Goal: Task Accomplishment & Management: Use online tool/utility

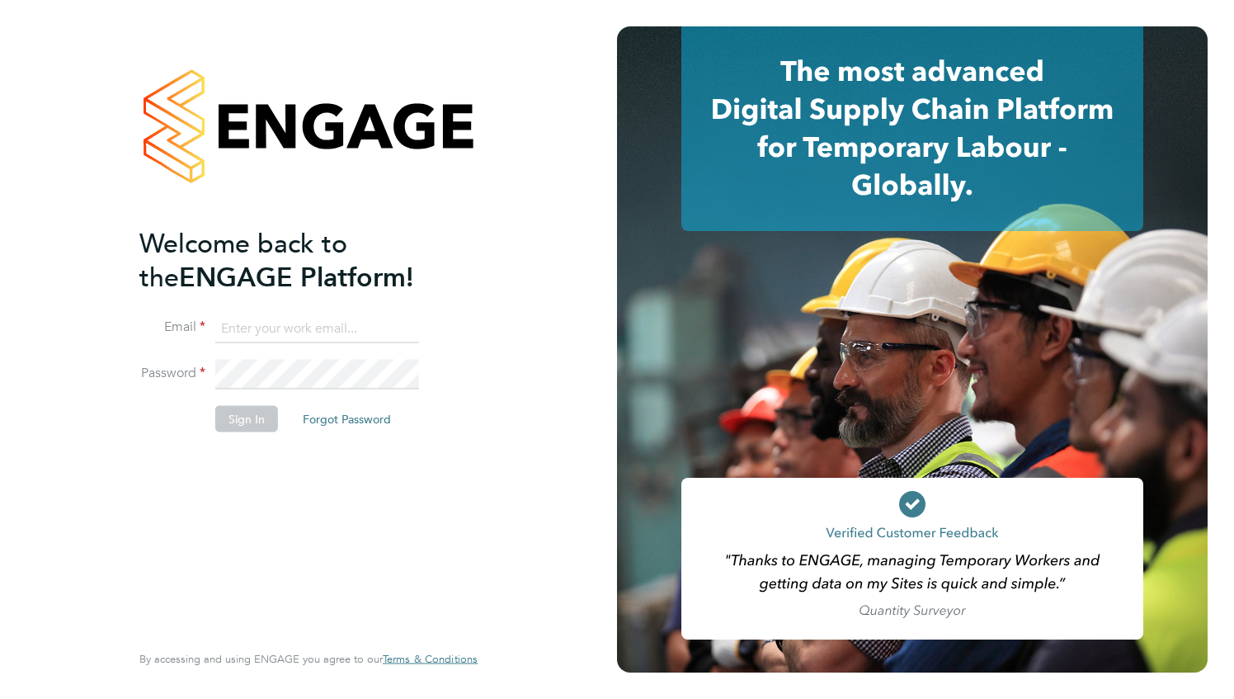
type input "sharon.thompson@seddon.co.uk"
click at [252, 418] on button "Sign In" at bounding box center [246, 418] width 63 height 26
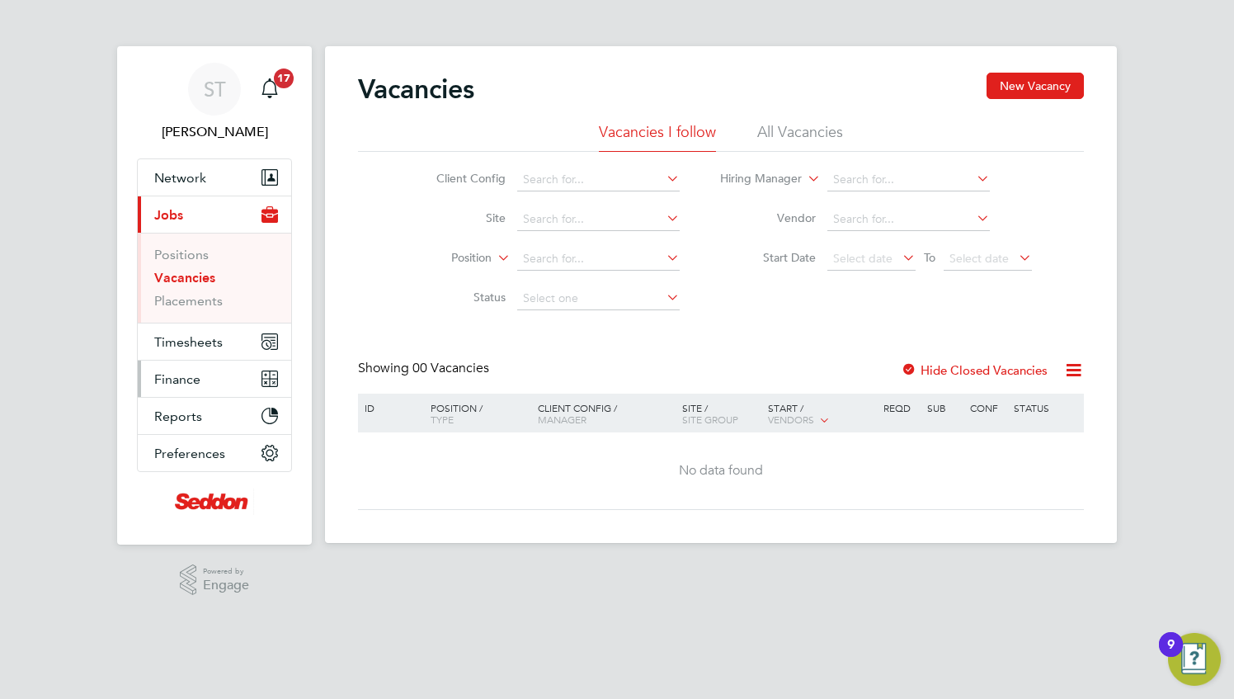
click at [194, 380] on span "Finance" at bounding box center [177, 379] width 46 height 16
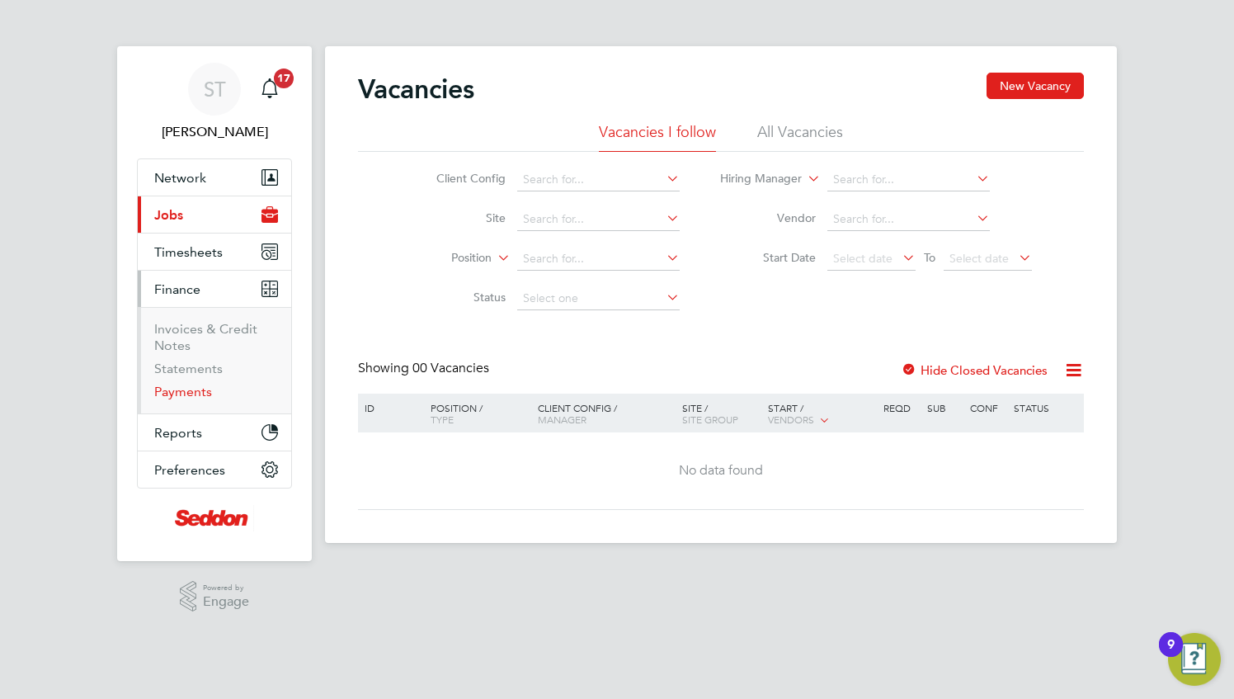
click at [200, 394] on link "Payments" at bounding box center [183, 392] width 58 height 16
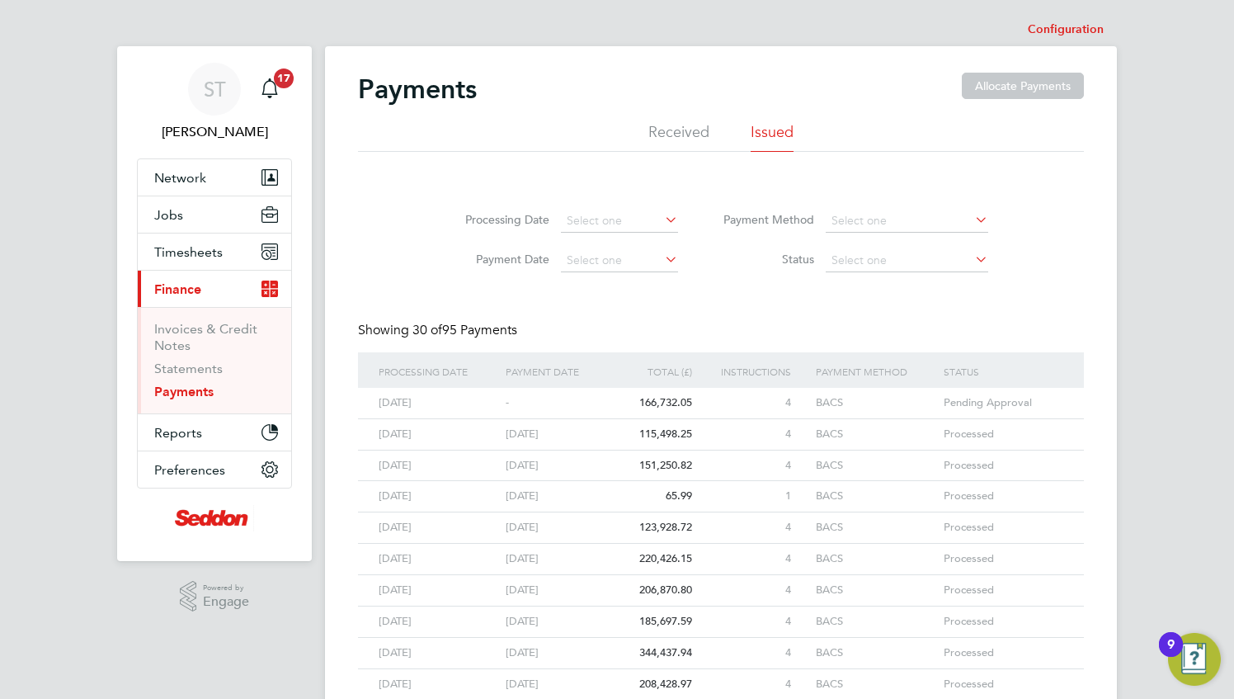
click at [876, 401] on div "BACS" at bounding box center [867, 403] width 111 height 31
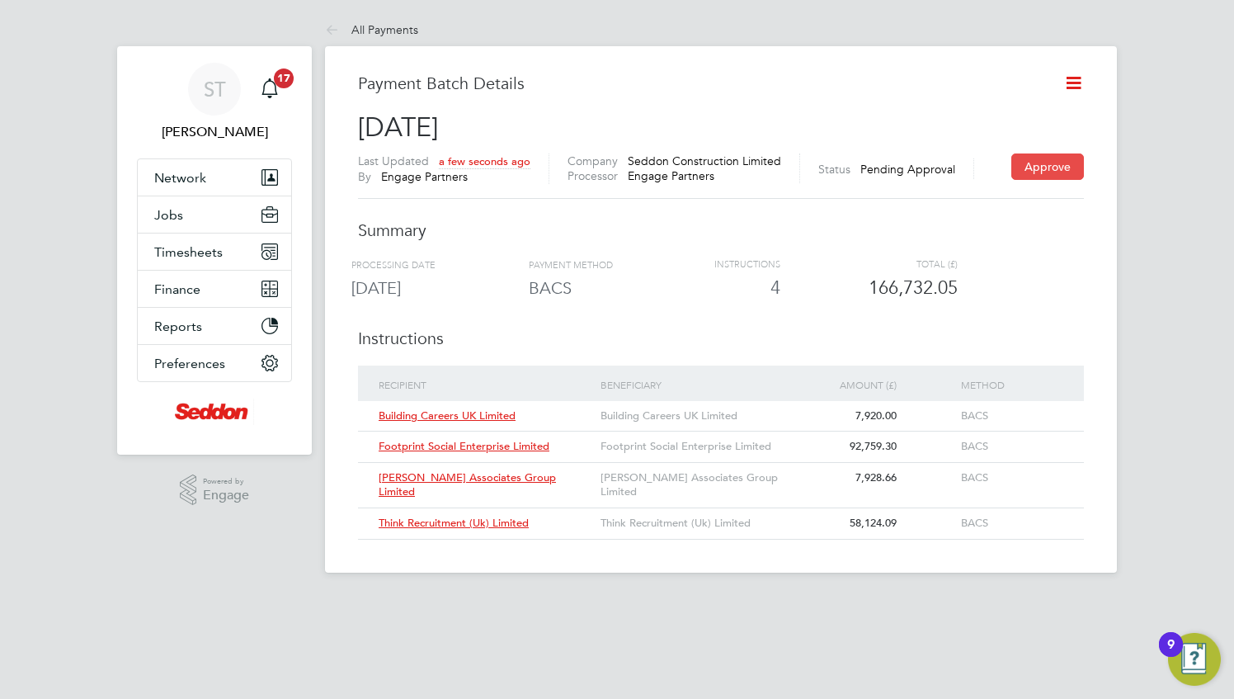
click at [1038, 167] on button "Approve" at bounding box center [1047, 166] width 73 height 26
